Goal: Task Accomplishment & Management: Use online tool/utility

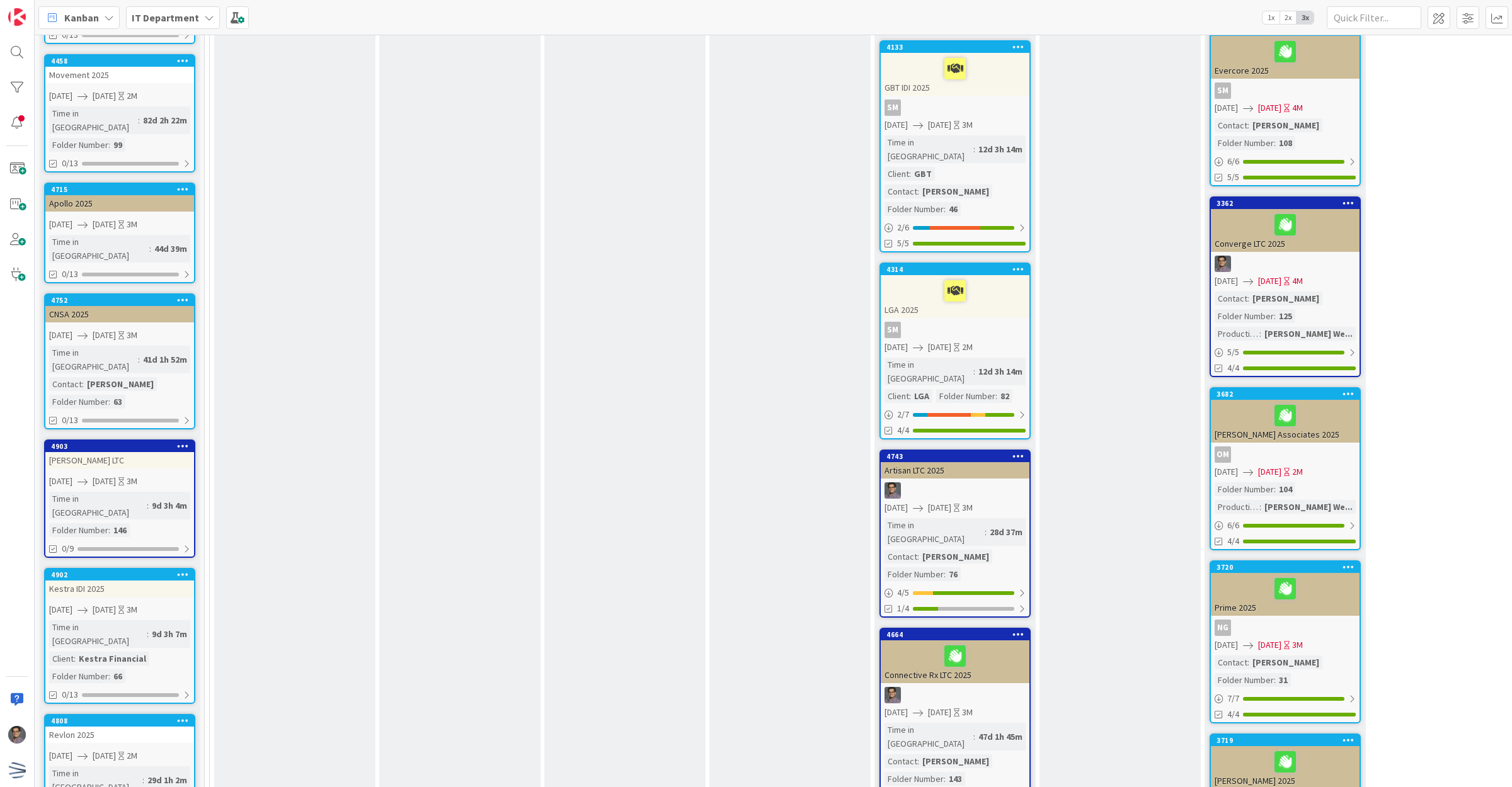
scroll to position [708, 0]
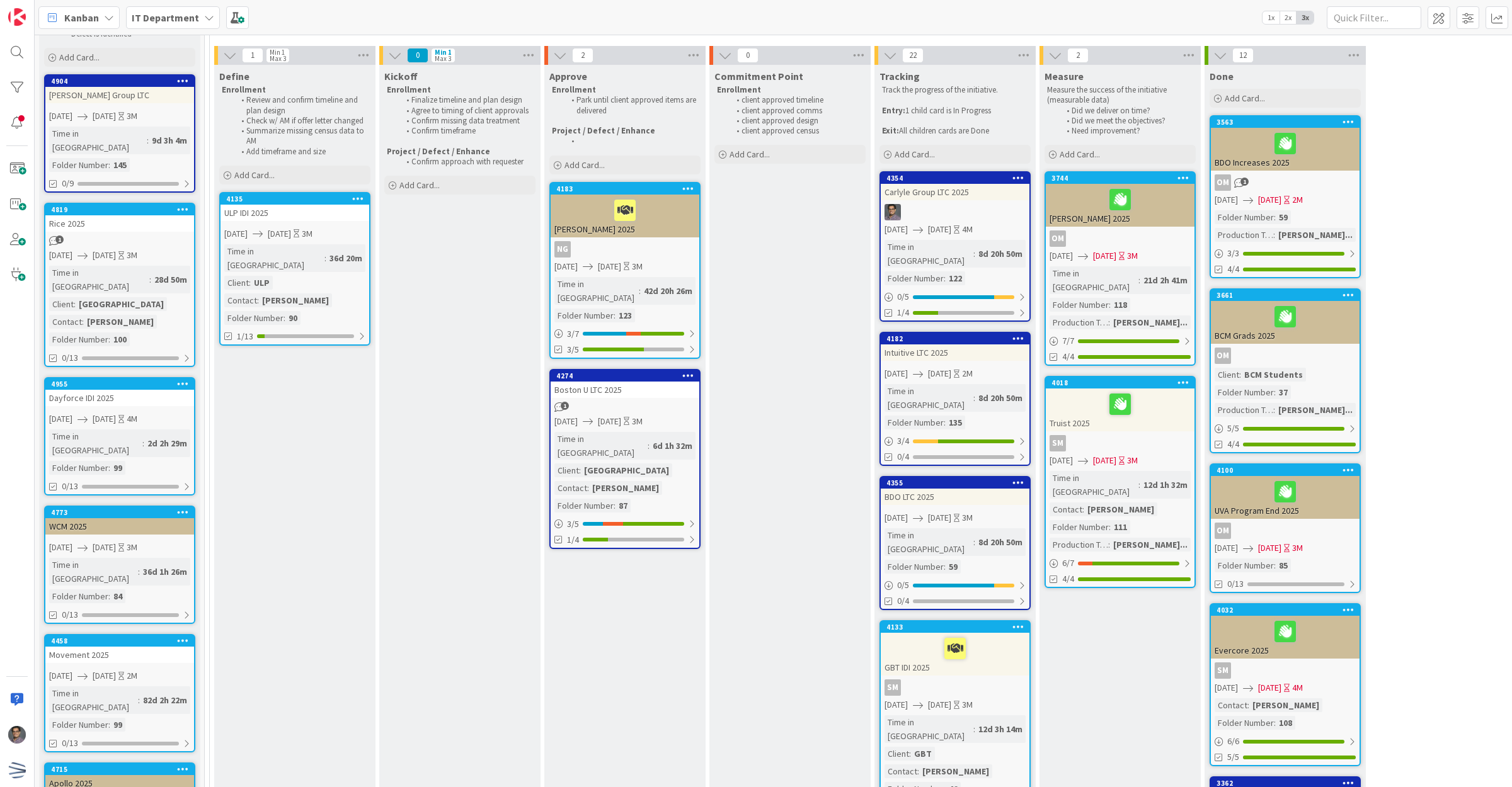
scroll to position [0, 0]
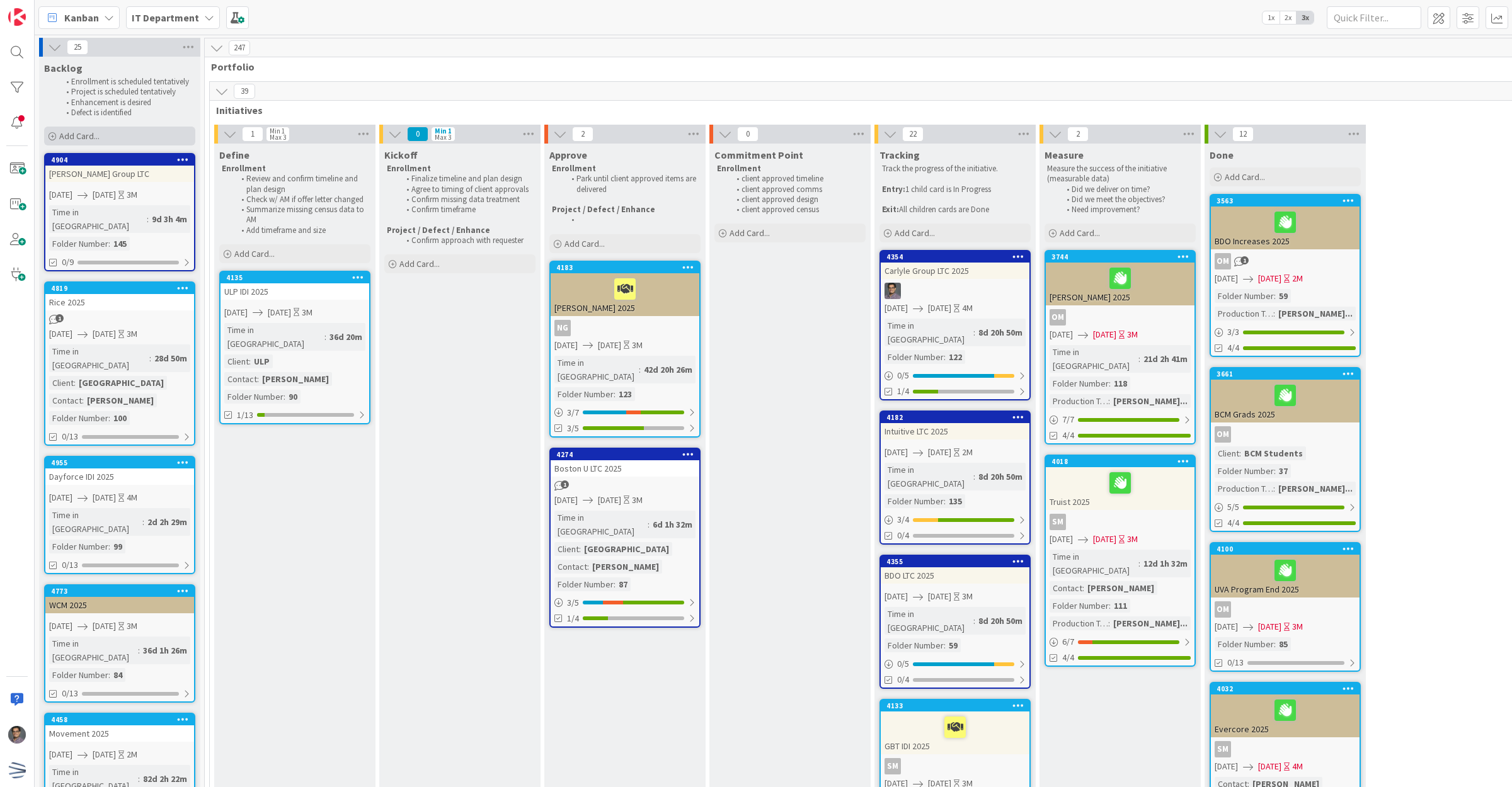
click at [130, 140] on div "Add Card..." at bounding box center [120, 136] width 151 height 19
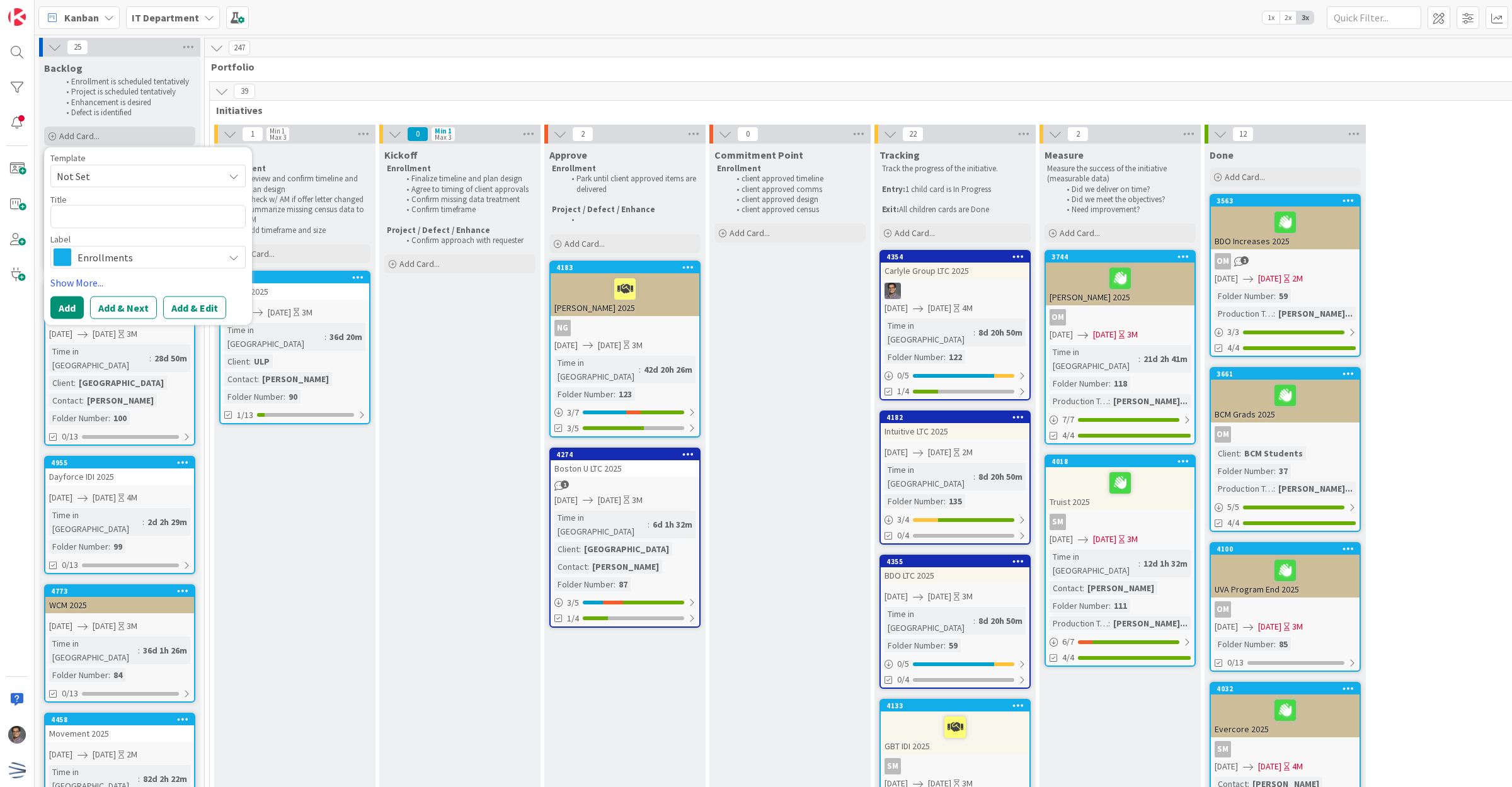
type textarea "x"
type textarea "T"
type textarea "x"
type textarea "T"
type textarea "x"
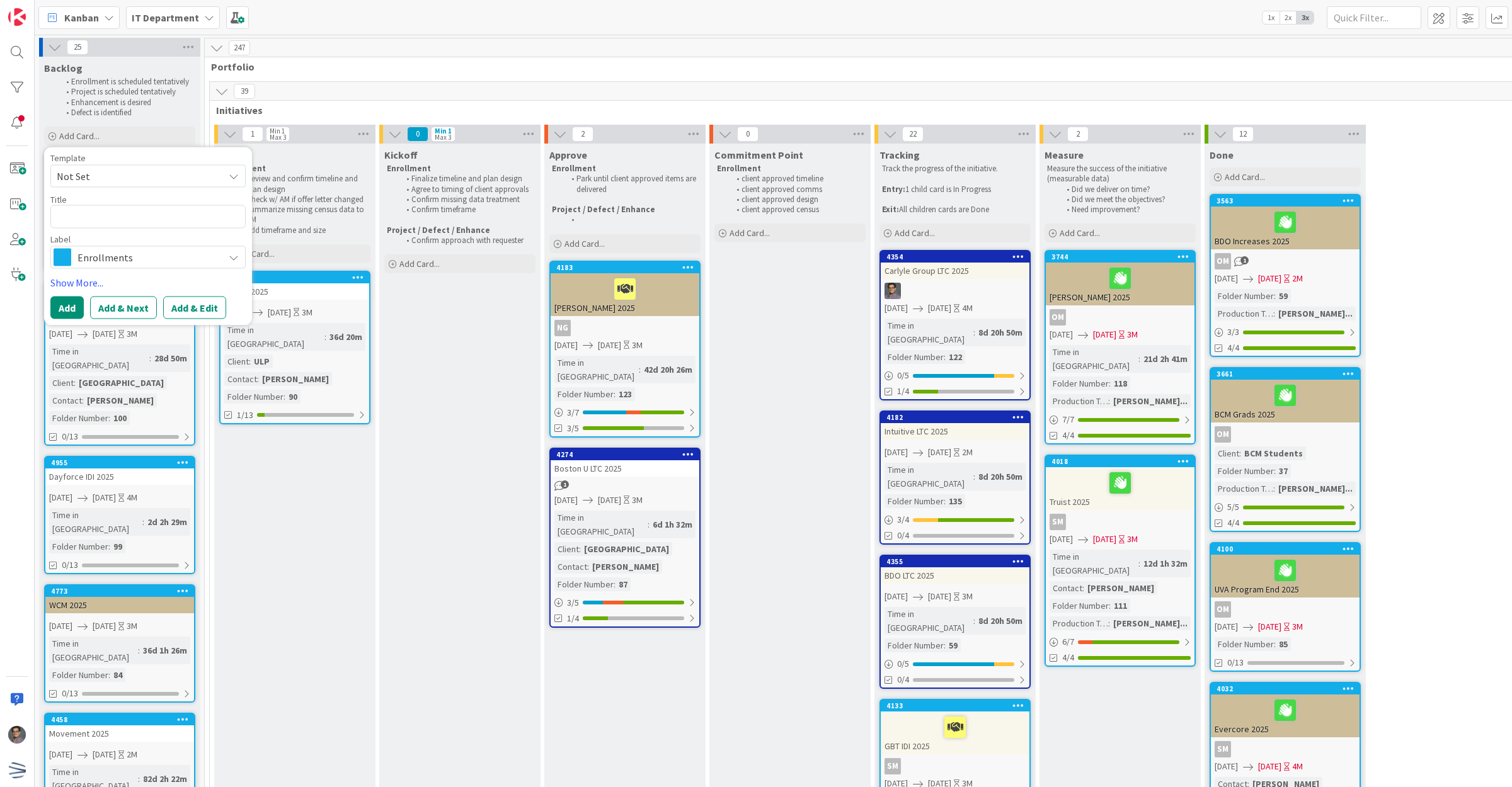
click at [127, 174] on span "Not Set" at bounding box center [135, 176] width 157 height 16
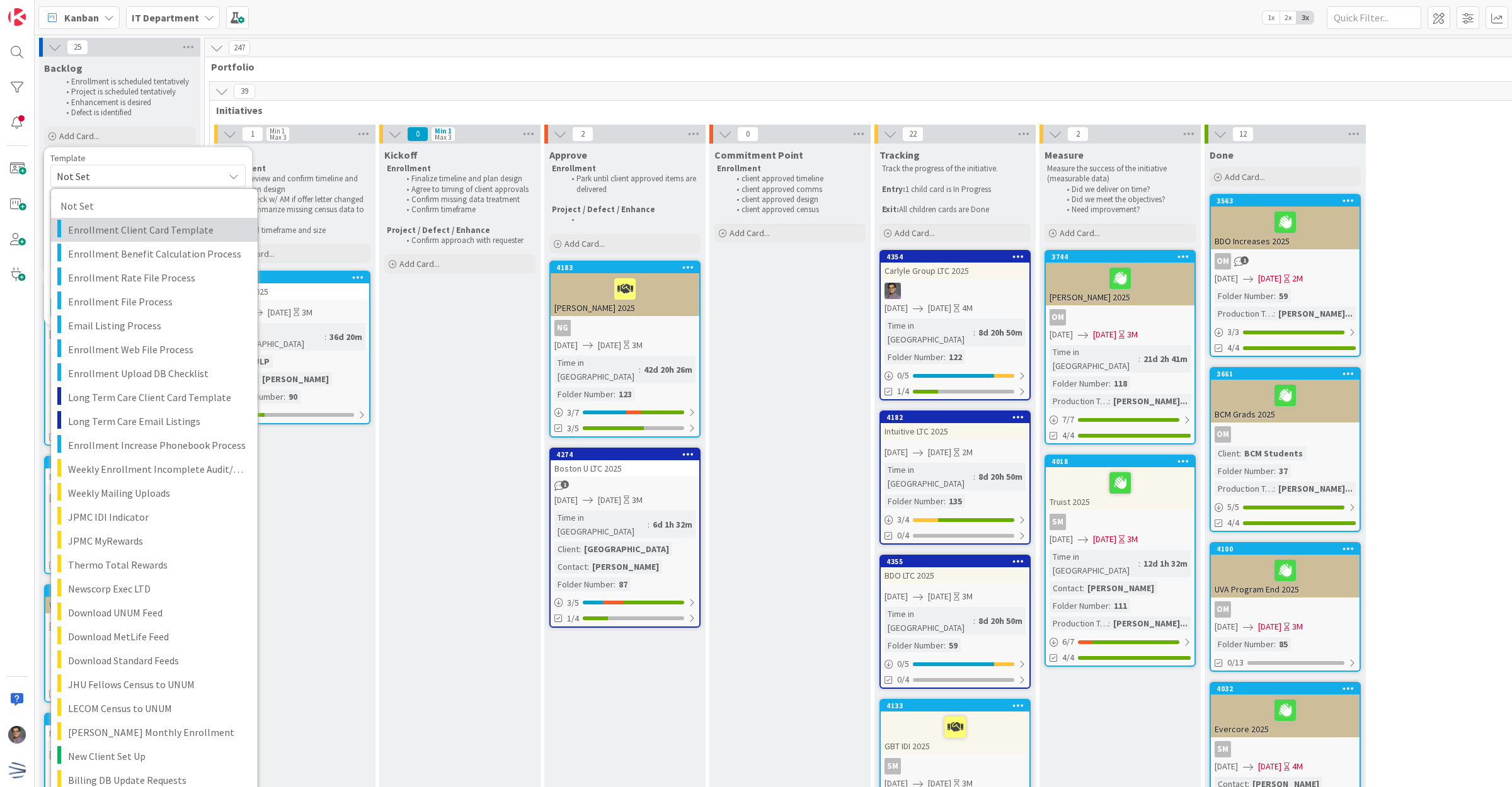
click at [159, 232] on span "Enrollment Client Card Template" at bounding box center [158, 230] width 180 height 16
type textarea "x"
type textarea "Enrollment Client Card Template"
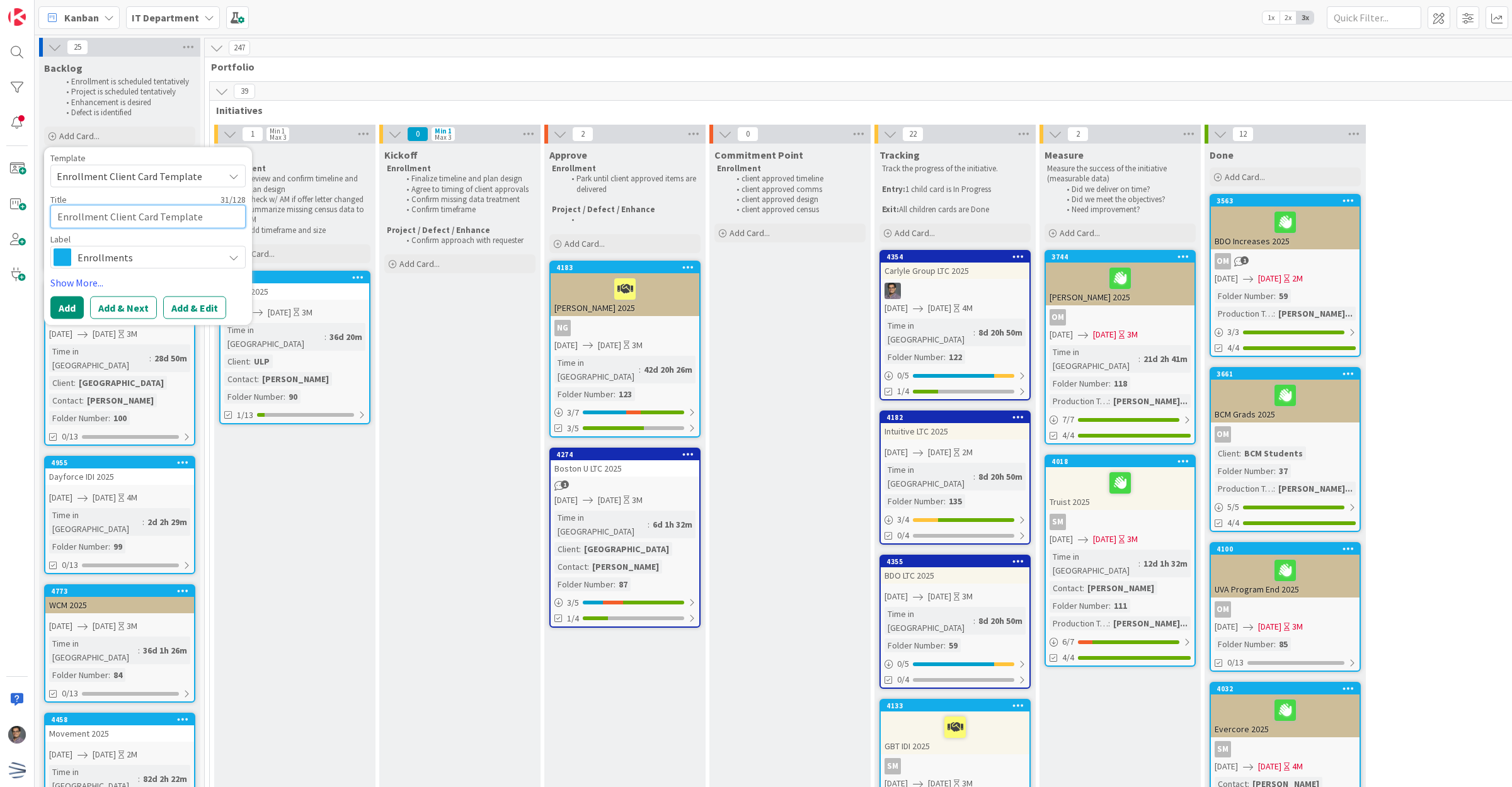
drag, startPoint x: 196, startPoint y: 218, endPoint x: -23, endPoint y: 218, distance: 219.0
click at [0, 218] on html "Kanban IT Department 1x 2x 3x 25 Backlog Enrollment is scheduled tentatively Pr…" at bounding box center [756, 394] width 1512 height 787
type textarea "x"
type textarea "T"
type textarea "x"
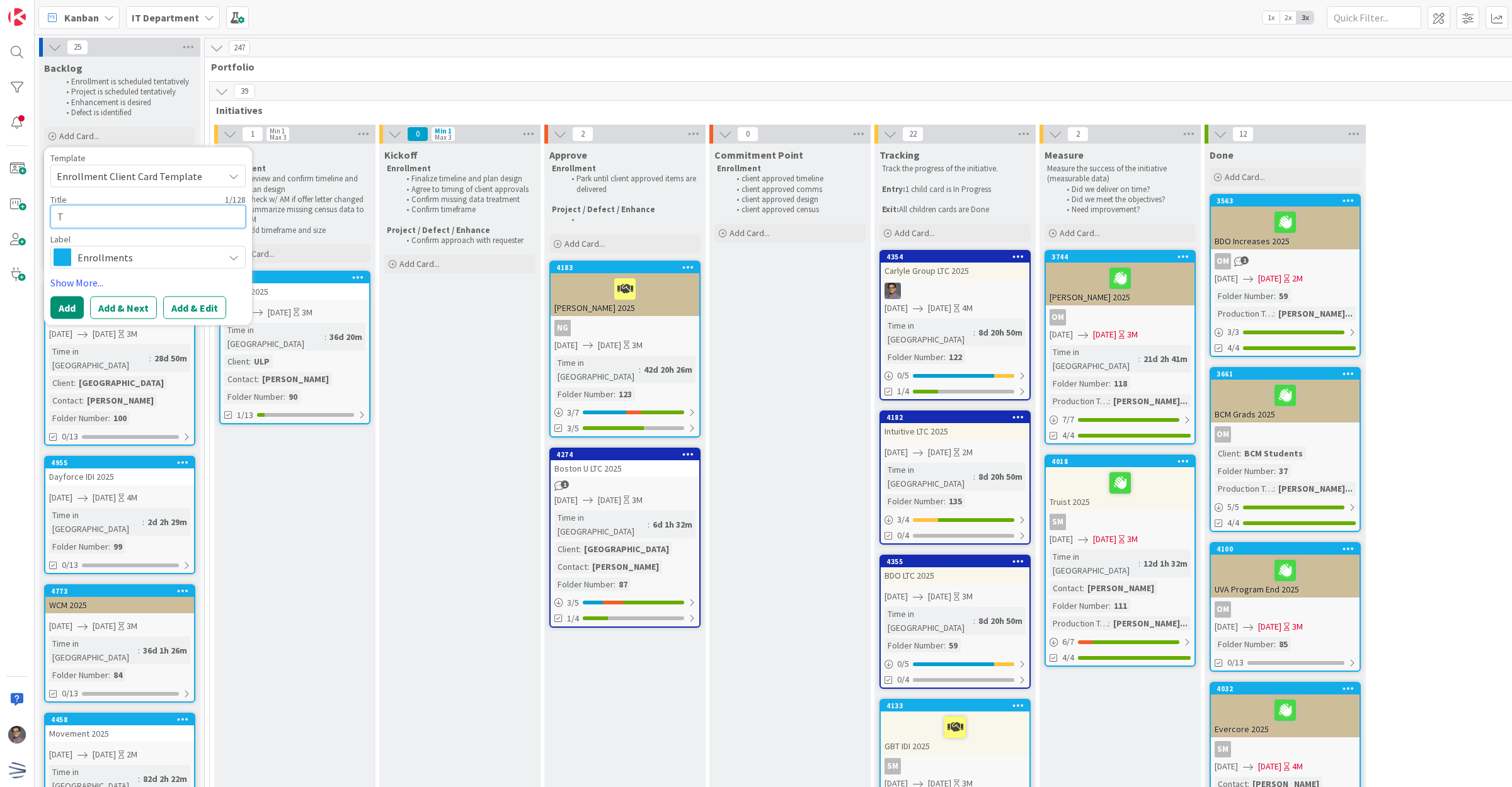
type textarea "Th"
type textarea "x"
type textarea "Tho"
type textarea "x"
type textarea "[PERSON_NAME]"
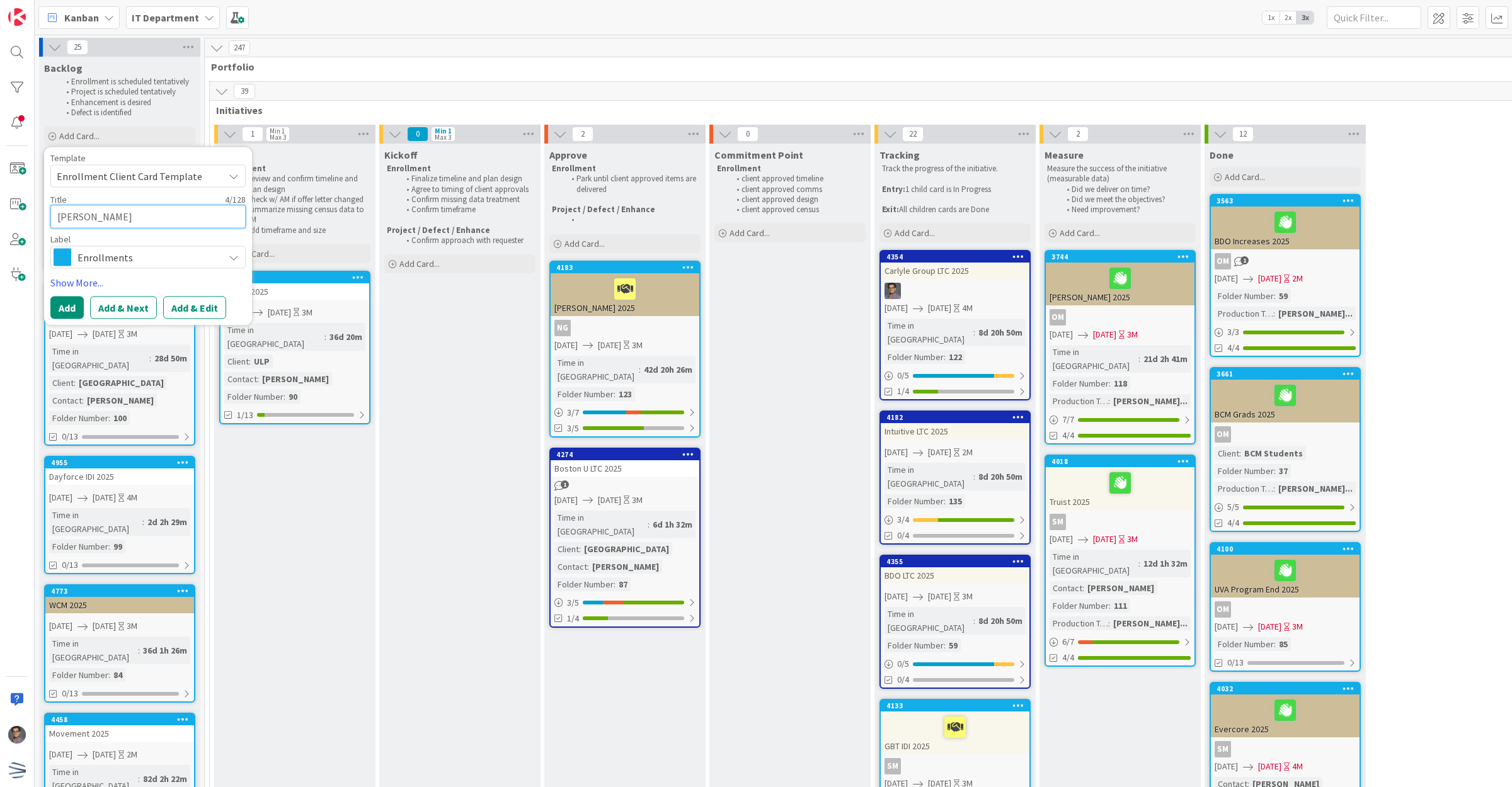
type textarea "x"
type textarea "[PERSON_NAME]"
type textarea "x"
type textarea "Thomso"
type textarea "x"
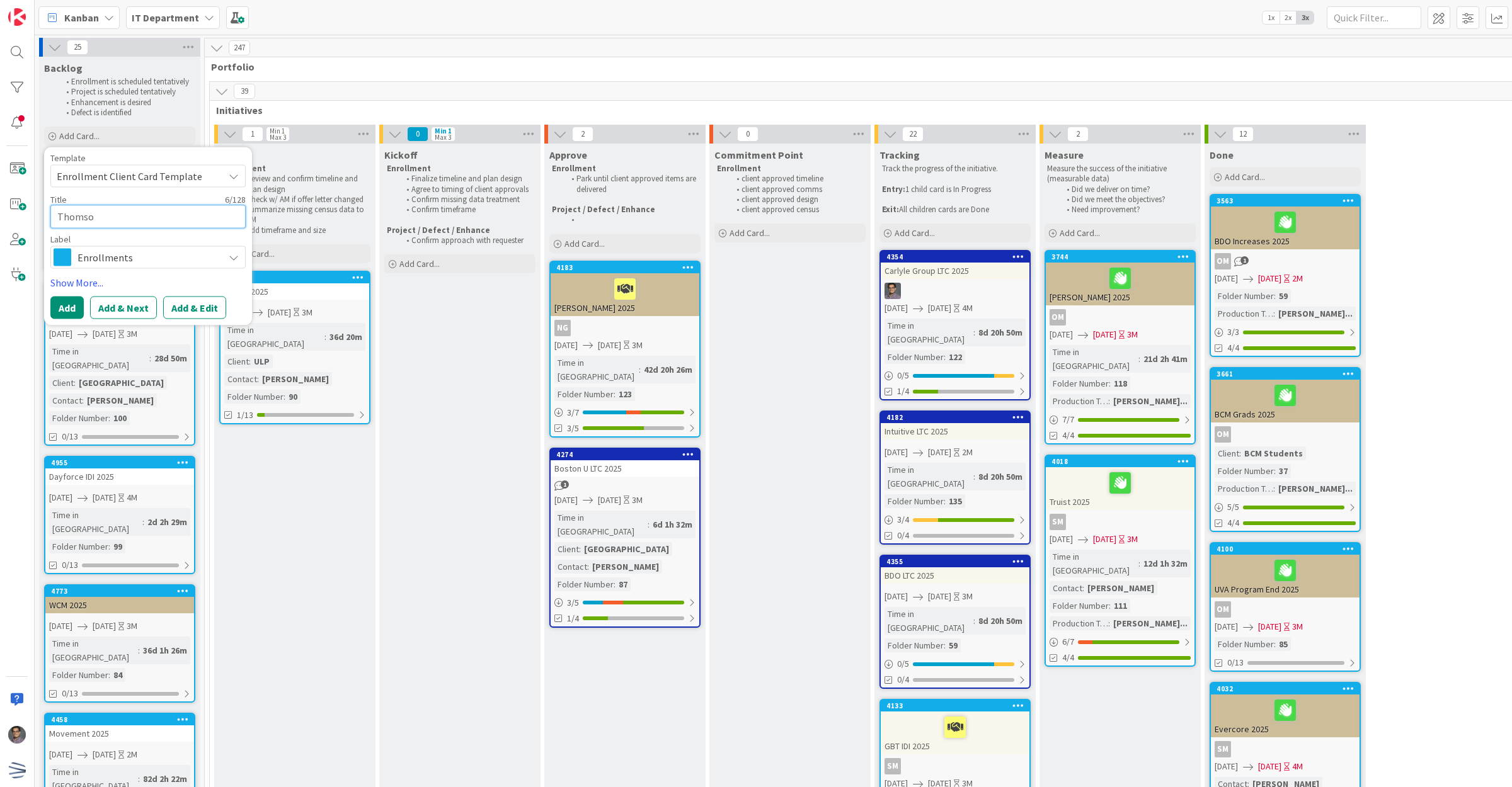
type textarea "Thomson"
type textarea "x"
type textarea "Thomson"
type textarea "x"
type textarea "Thomson"
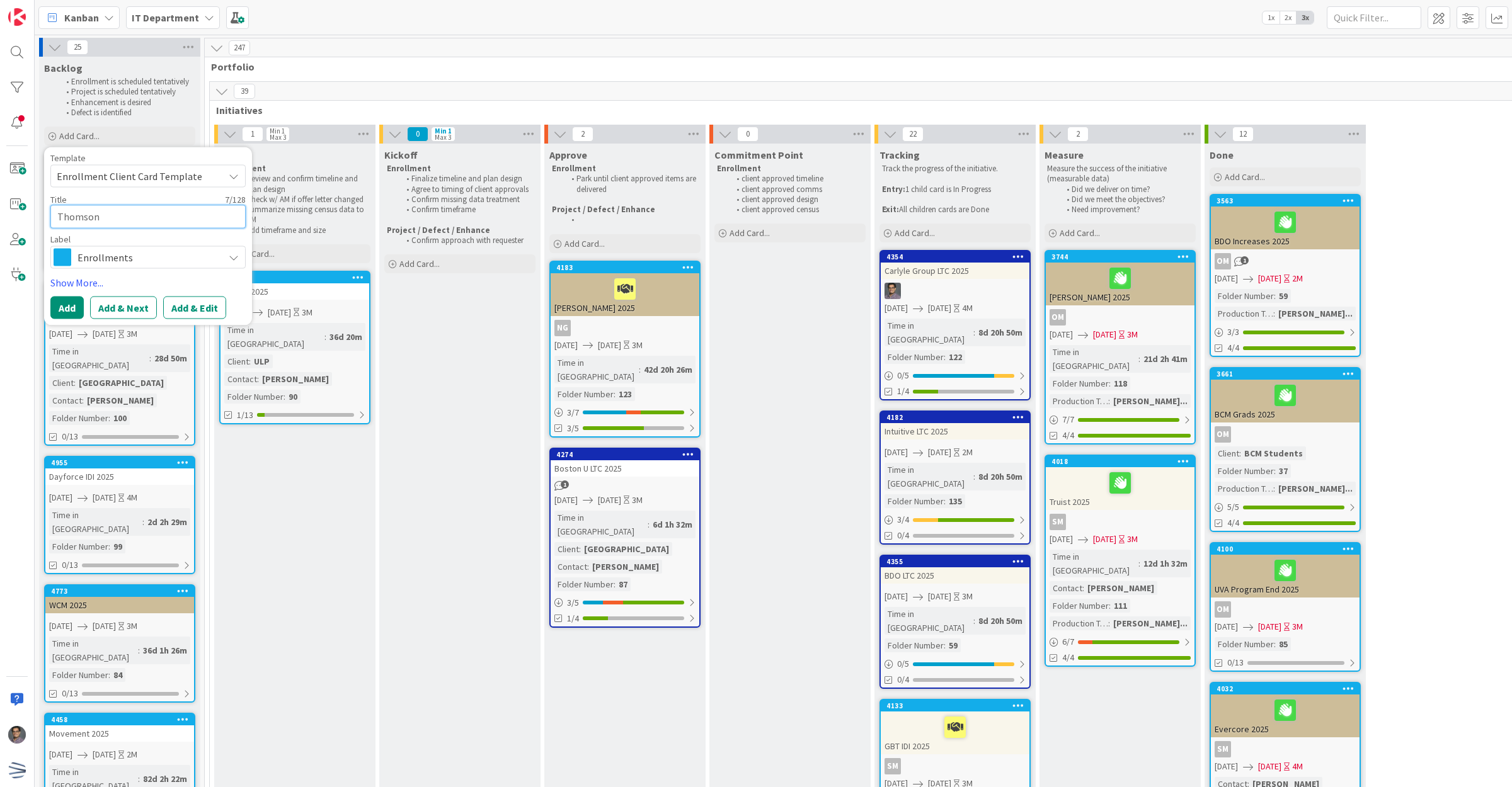
type textarea "x"
type textarea "Thomson"
type textarea "x"
type textarea "Thomson R"
type textarea "x"
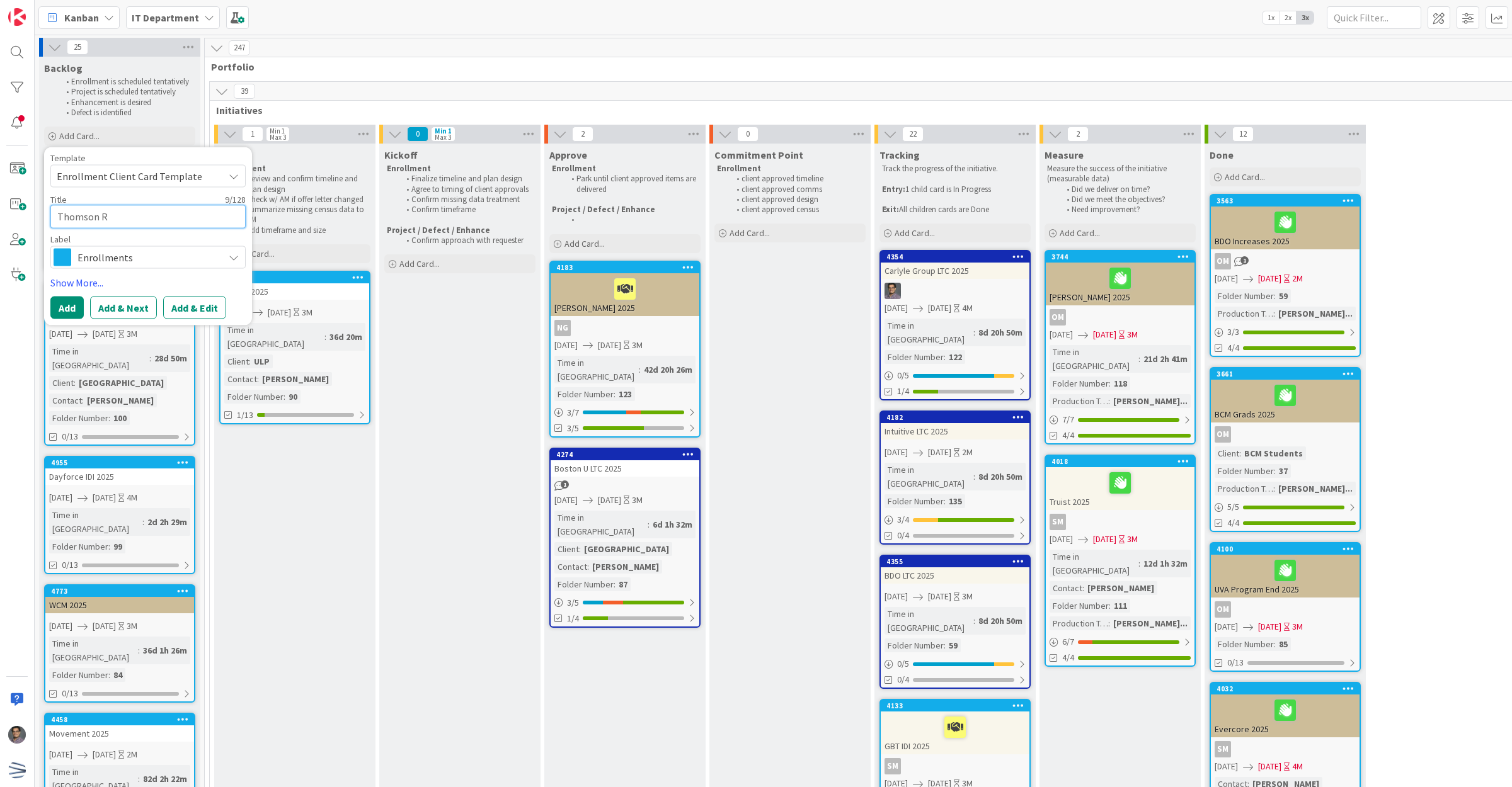
type textarea "Thomson Re"
type textarea "x"
type textarea "Thomson Reu"
type textarea "x"
type textarea "Thomson Reut"
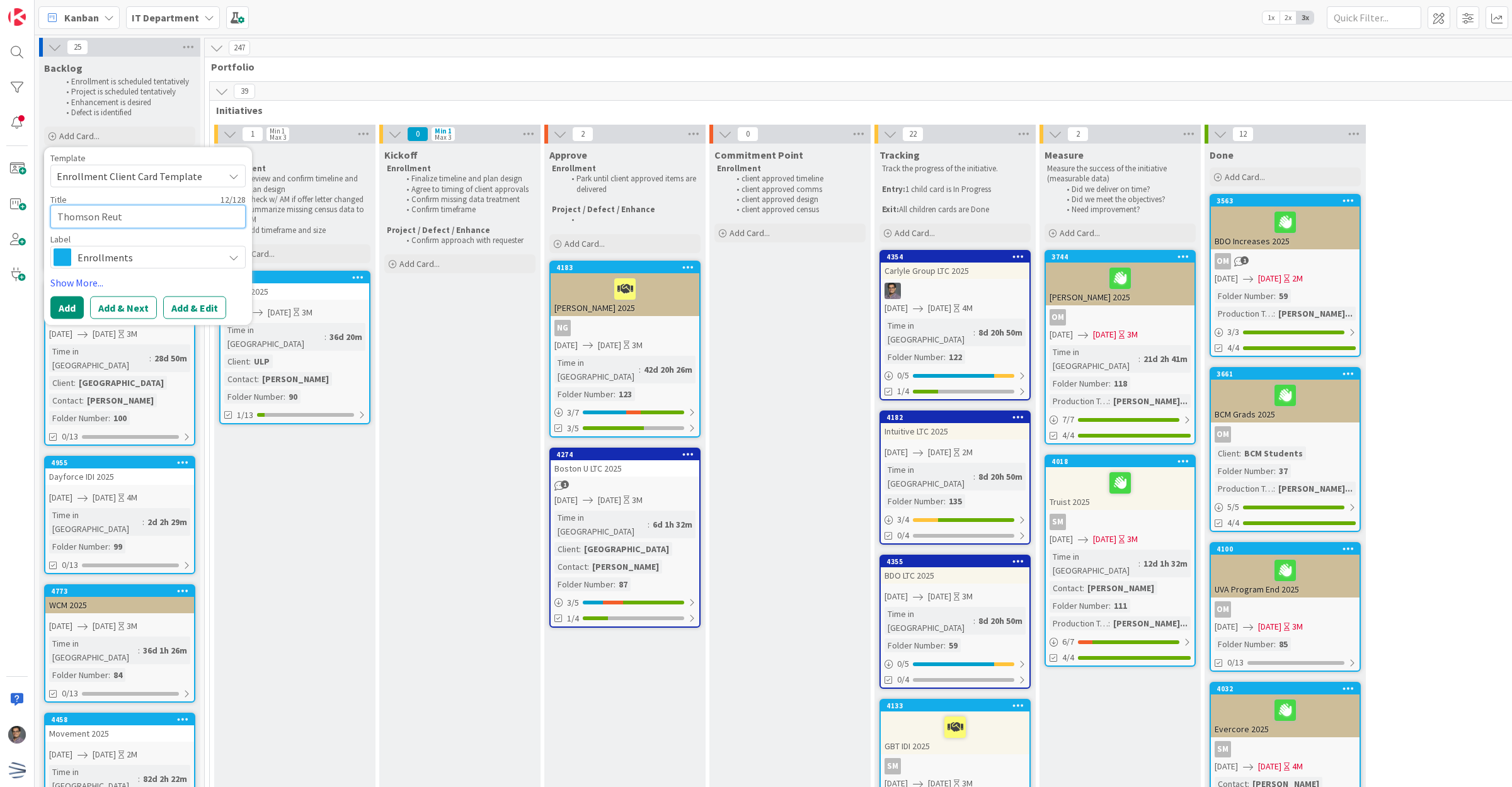
type textarea "x"
type textarea "Thomson Reute"
type textarea "x"
type textarea "Thomson [PERSON_NAME]"
type textarea "x"
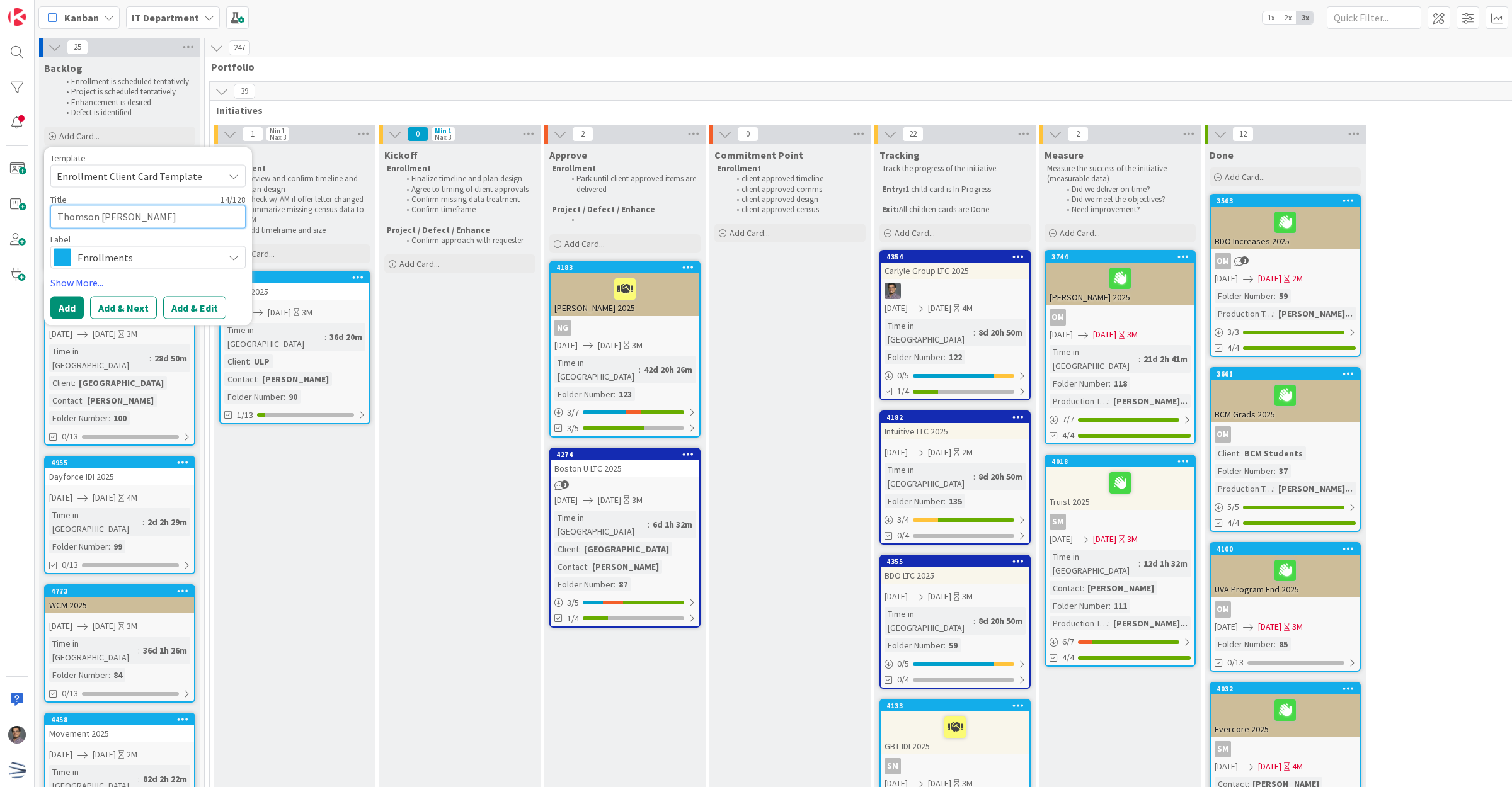
type textarea "Thomson Reuters"
type textarea "x"
type textarea "Thomson Reuters"
type textarea "x"
type textarea "Thomson Reuters"
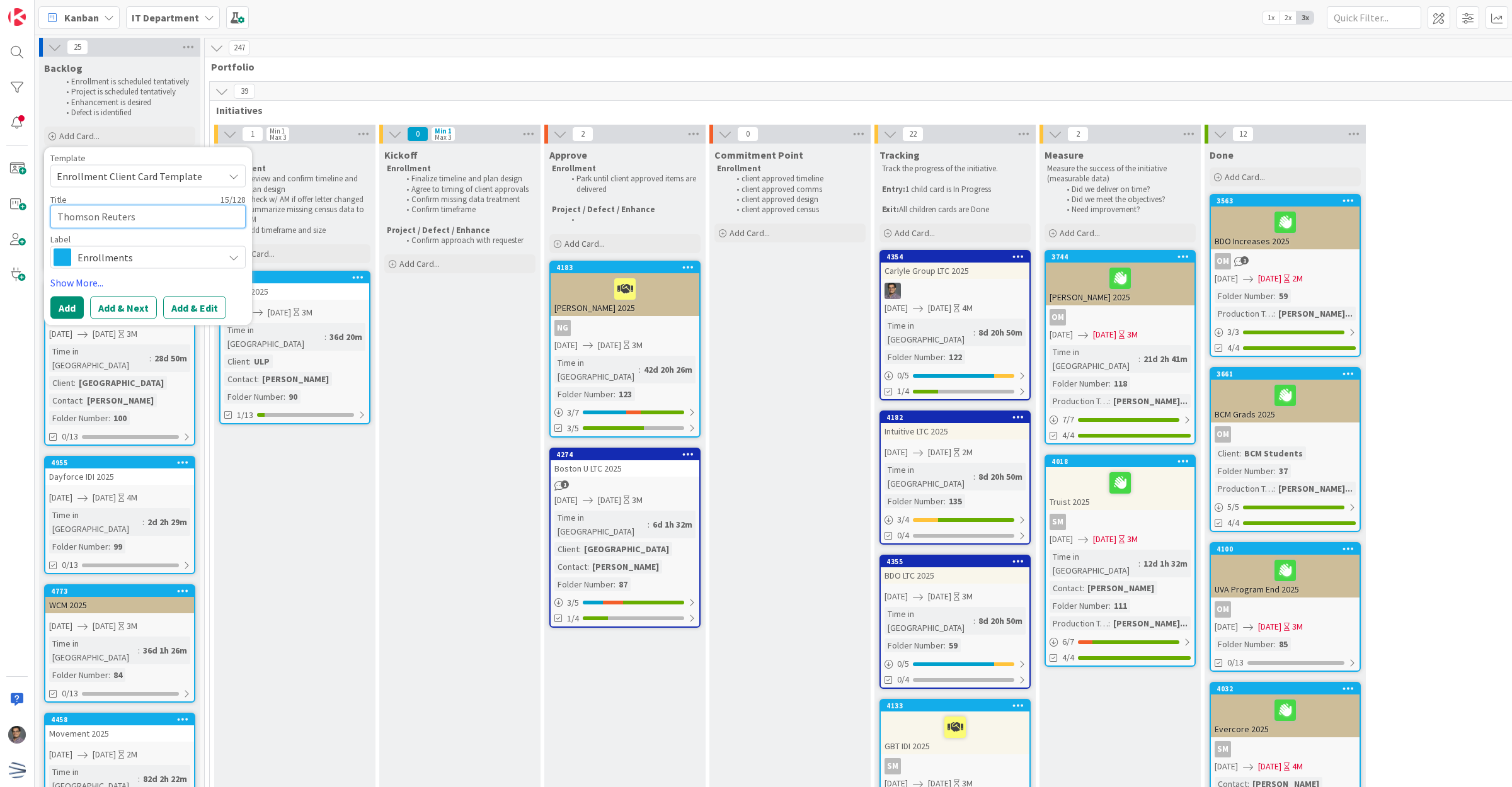
type textarea "x"
type textarea "Thomson Reuters"
type textarea "x"
type textarea "Thomson Reuters I"
type textarea "x"
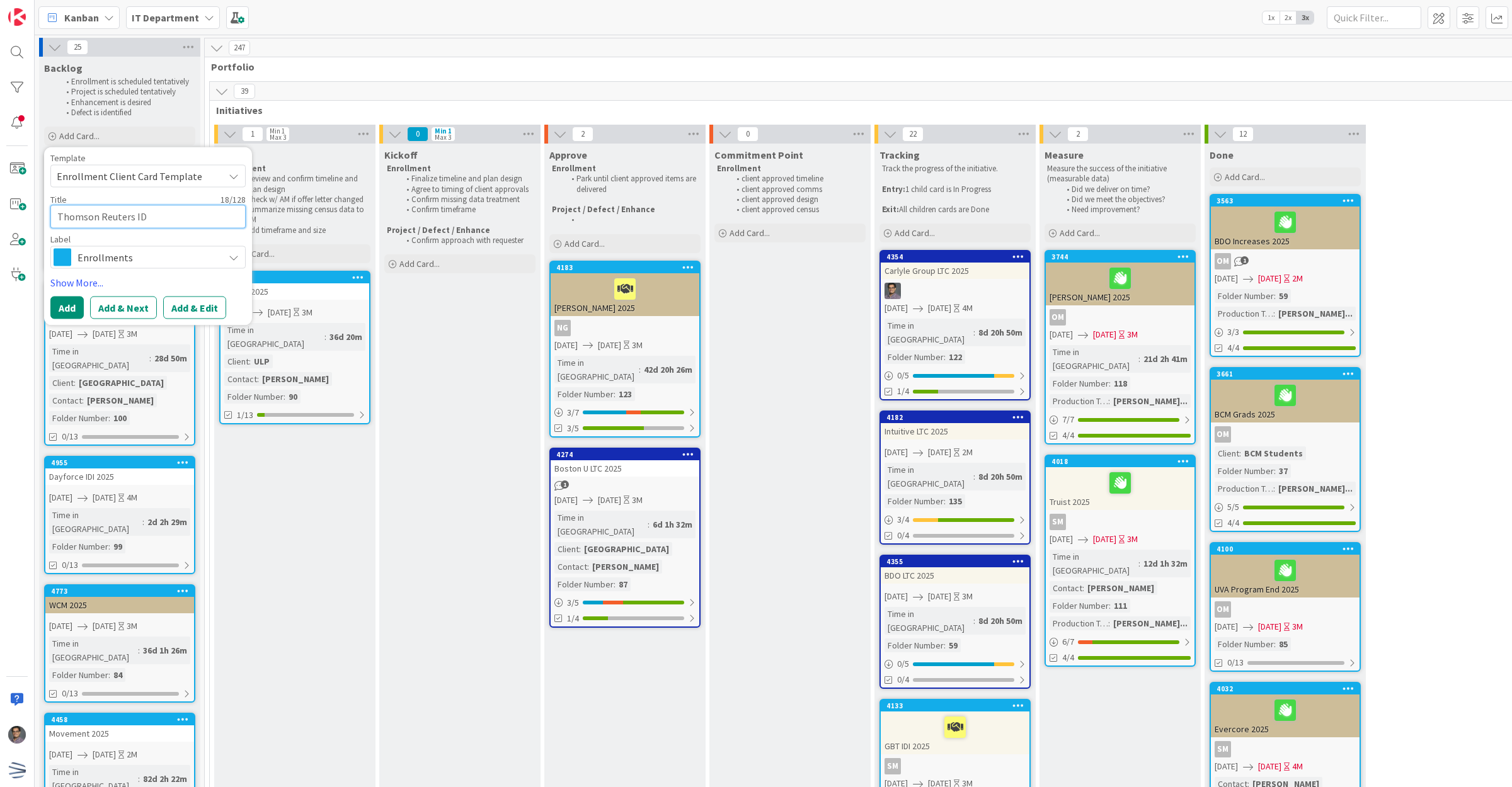
type textarea "Thomson Reuters IDI"
type textarea "x"
type textarea "Thomson Reuters IDI"
type textarea "x"
type textarea "Thomson Reuters IDI"
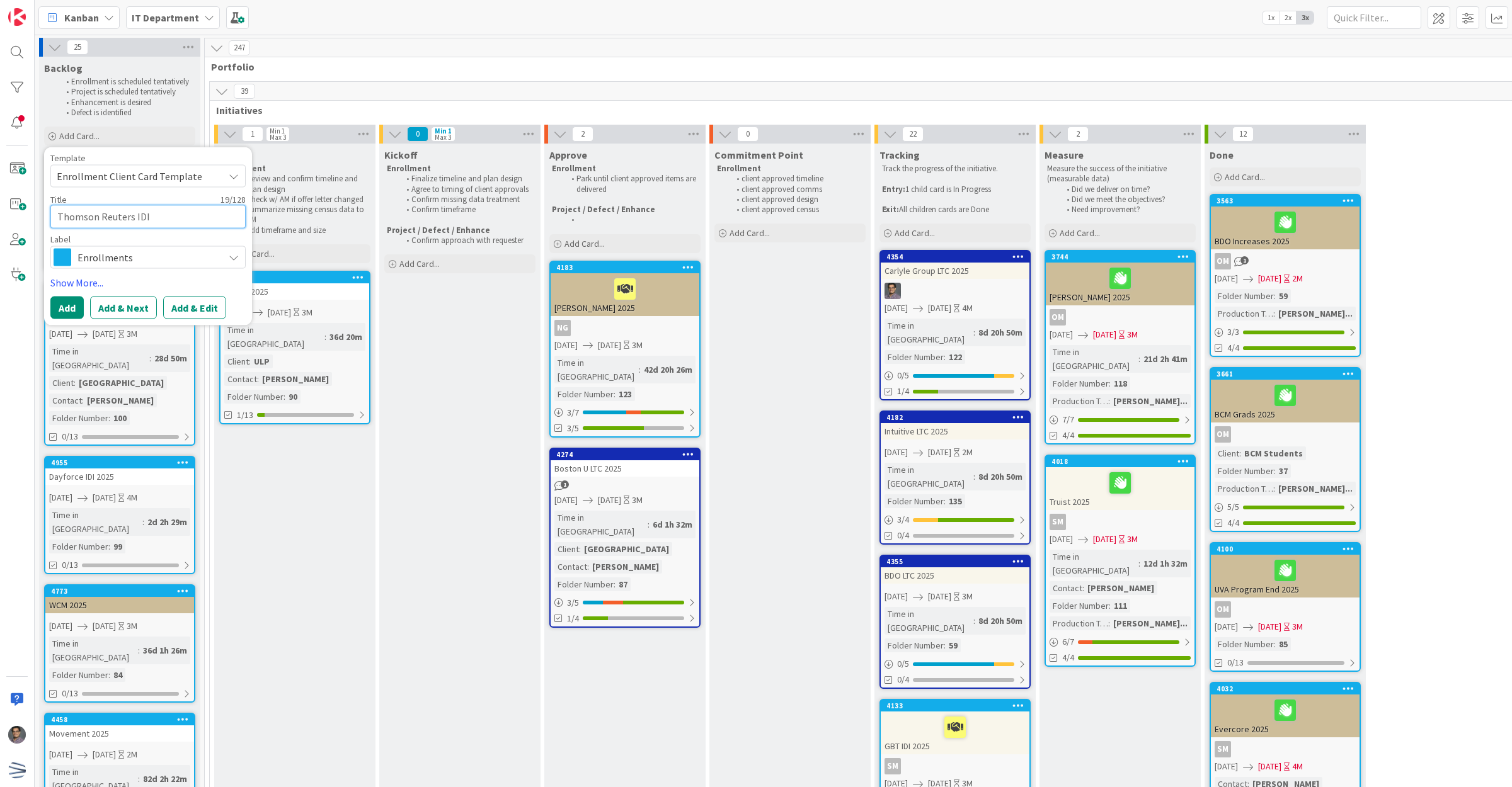
type textarea "x"
type textarea "Thomson Reuters IDI"
type textarea "x"
type textarea "Thomson Reuters IDI 2"
type textarea "x"
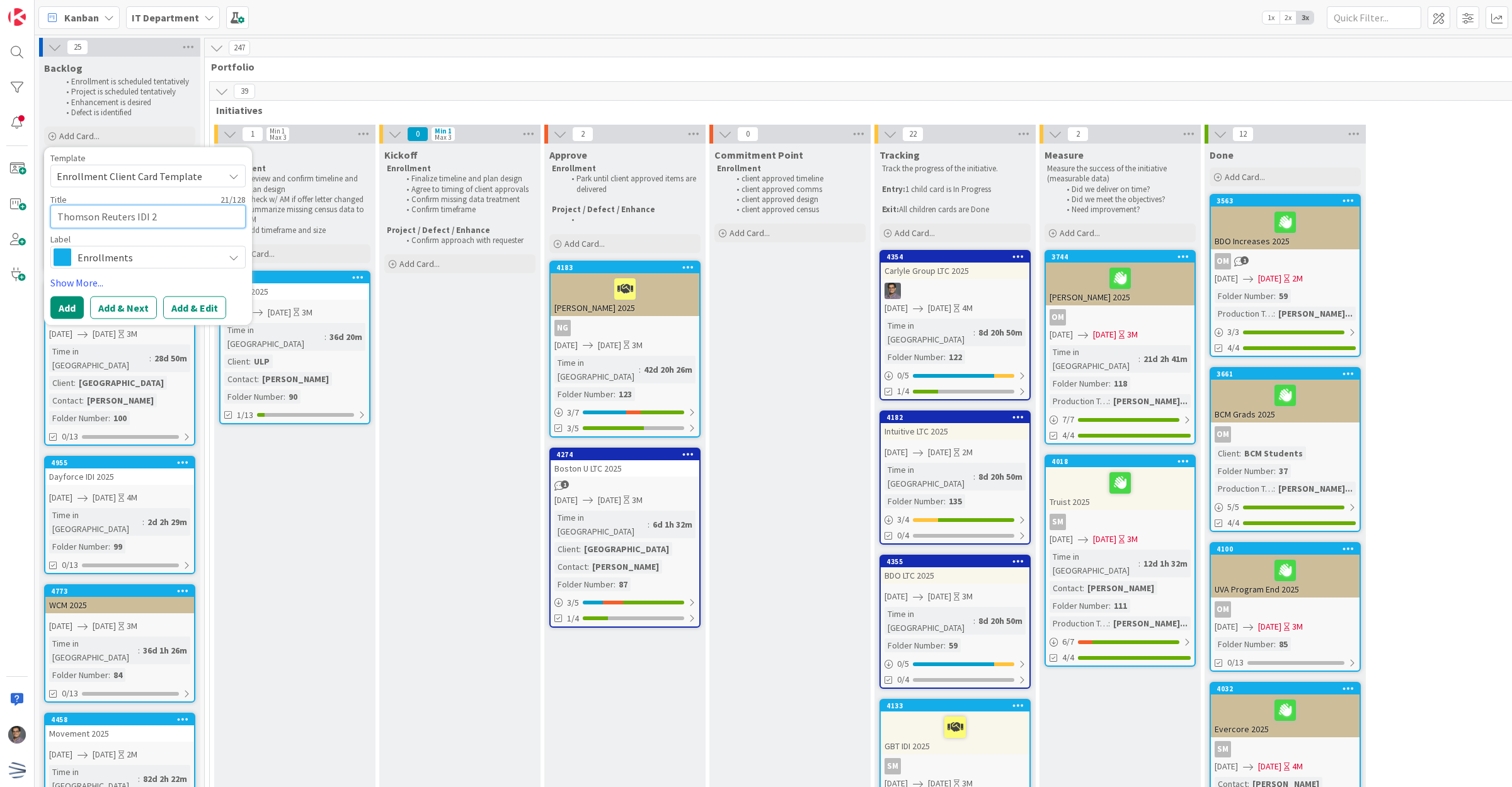
type textarea "Thomson Reuters IDI 20"
type textarea "x"
type textarea "Thomson Reuters IDI 2020"
type textarea "x"
type textarea "Thomson Reuters IDI 202"
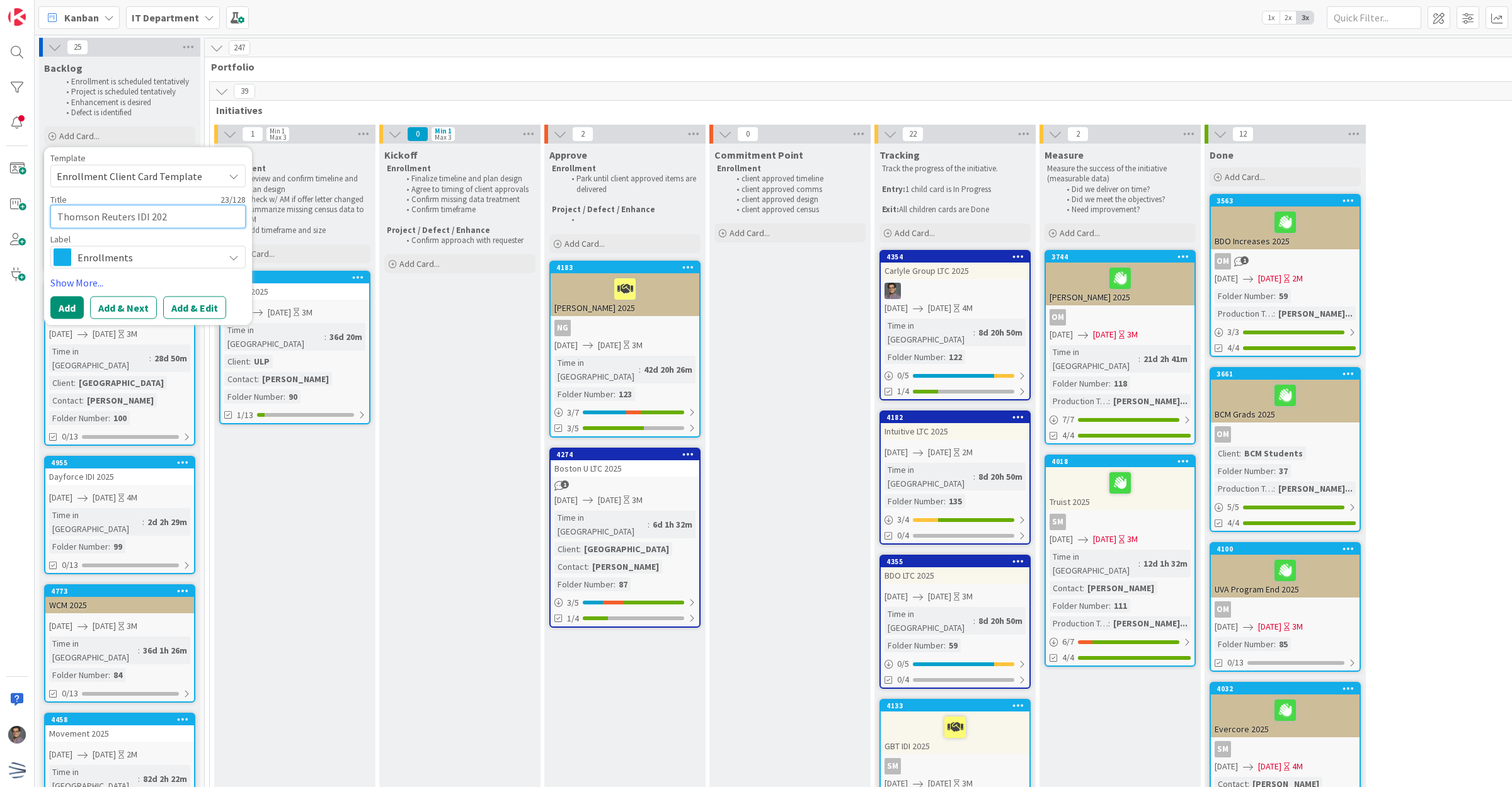
type textarea "x"
type textarea "Thomson Reuters IDI 20"
type textarea "x"
type textarea "Thomson Reuters IDI 202"
type textarea "x"
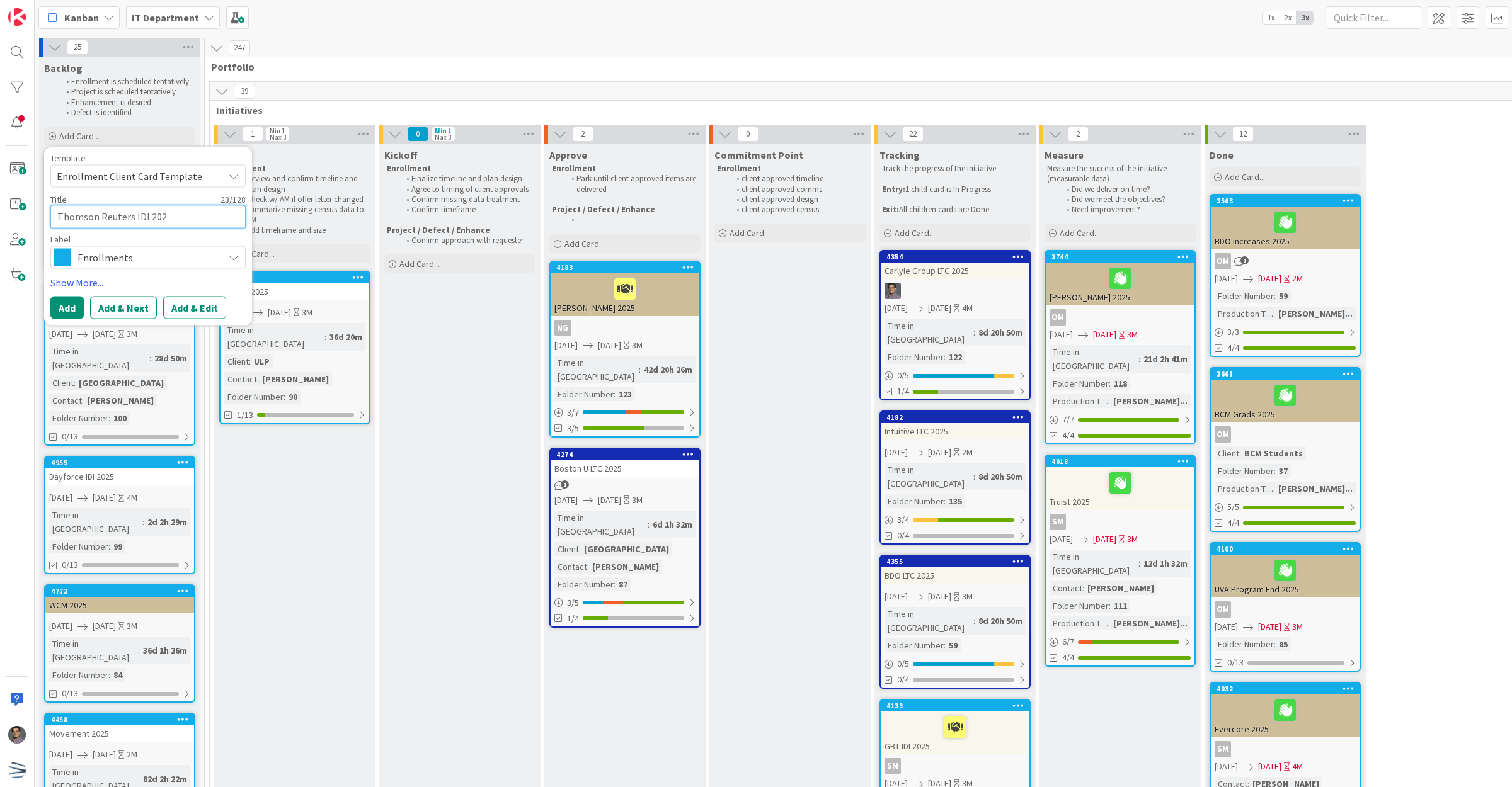
type textarea "Thomson Reuters IDI 2025"
type textarea "x"
type textarea "Thomson Reuters IDI 2025"
type textarea "x"
